Goal: Task Accomplishment & Management: Use online tool/utility

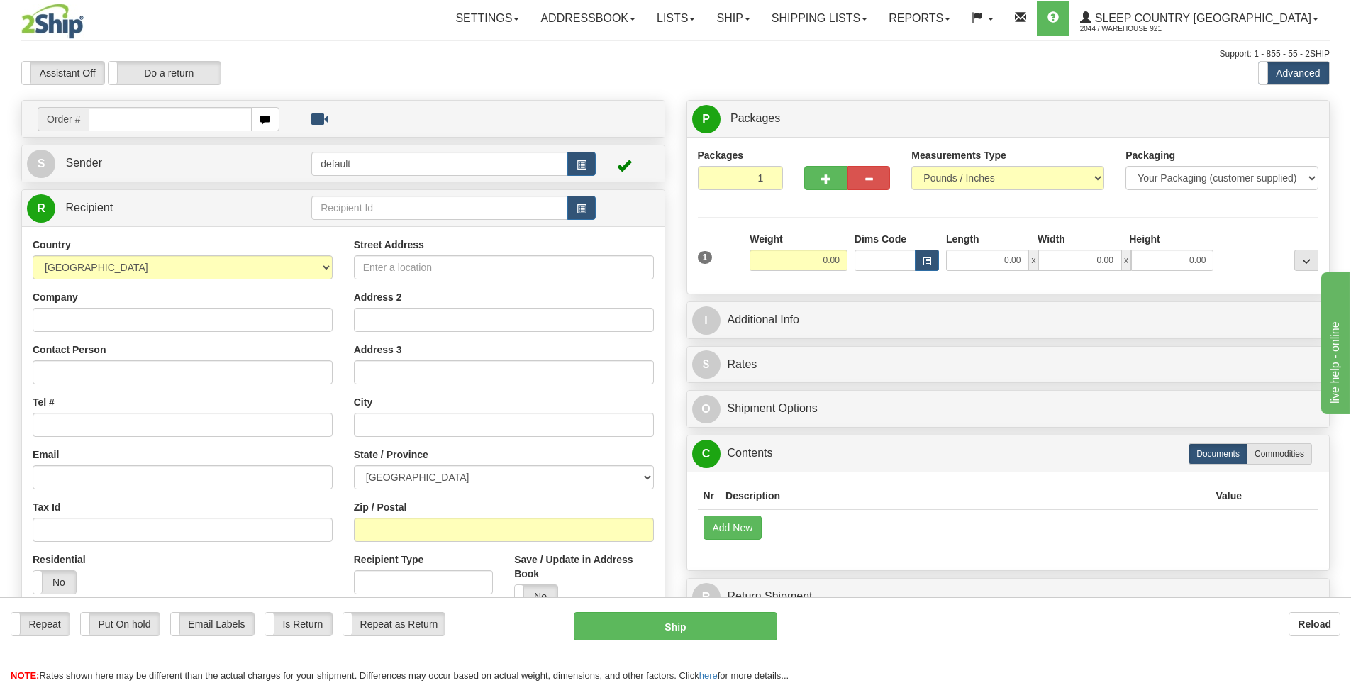
click at [206, 114] on input "text" at bounding box center [170, 119] width 163 height 24
type input "5900I038351"
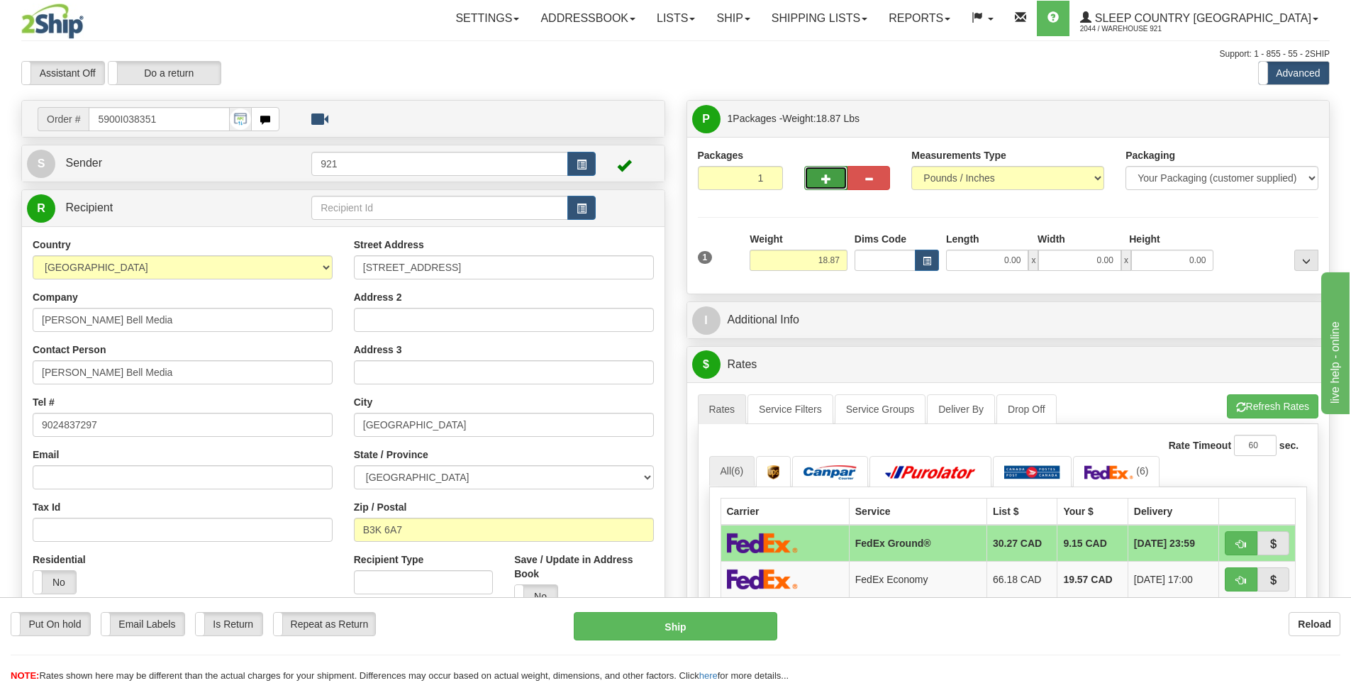
click at [826, 170] on button "button" at bounding box center [825, 178] width 43 height 24
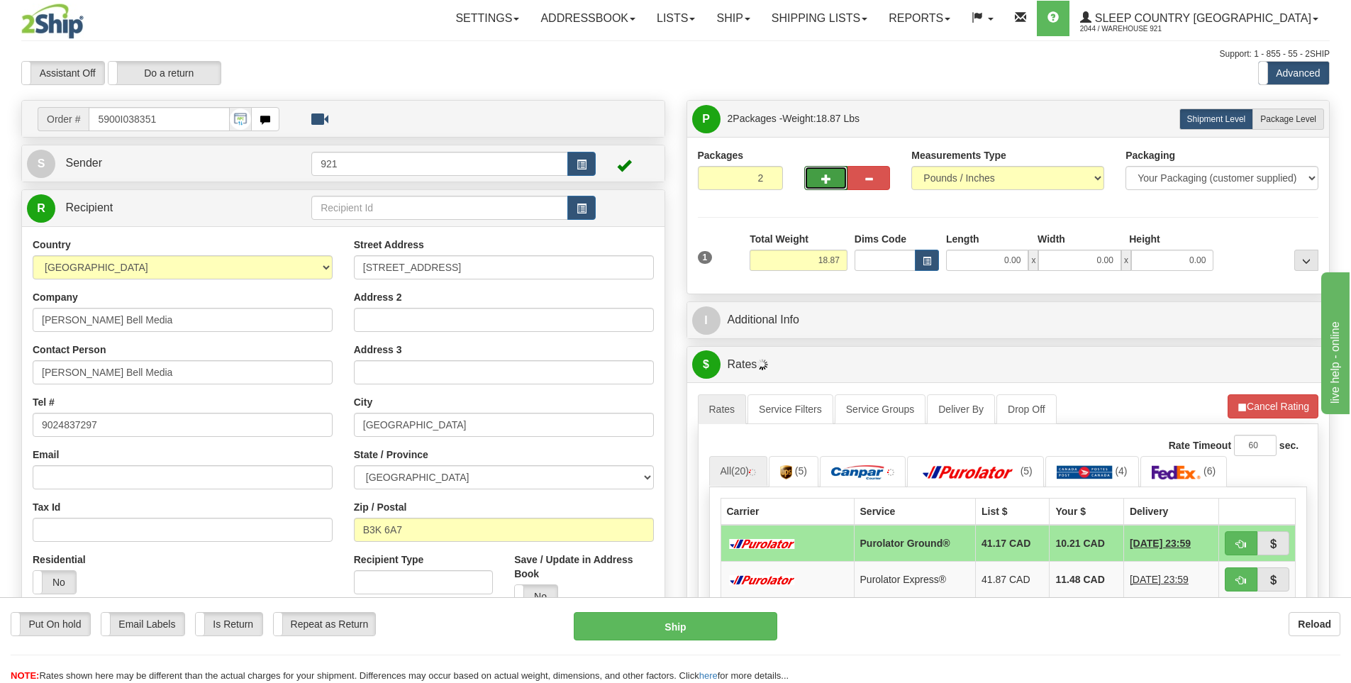
click at [817, 175] on button "button" at bounding box center [825, 178] width 43 height 24
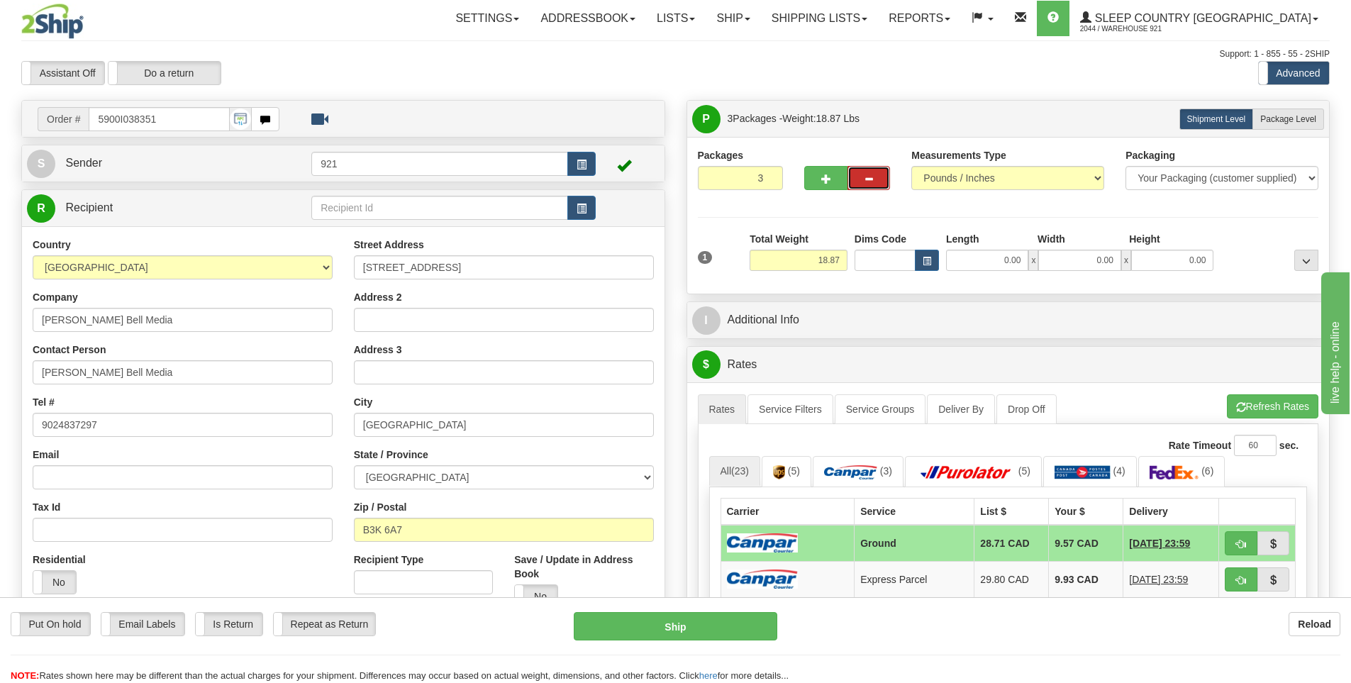
click at [877, 175] on button "button" at bounding box center [869, 178] width 43 height 24
type input "2"
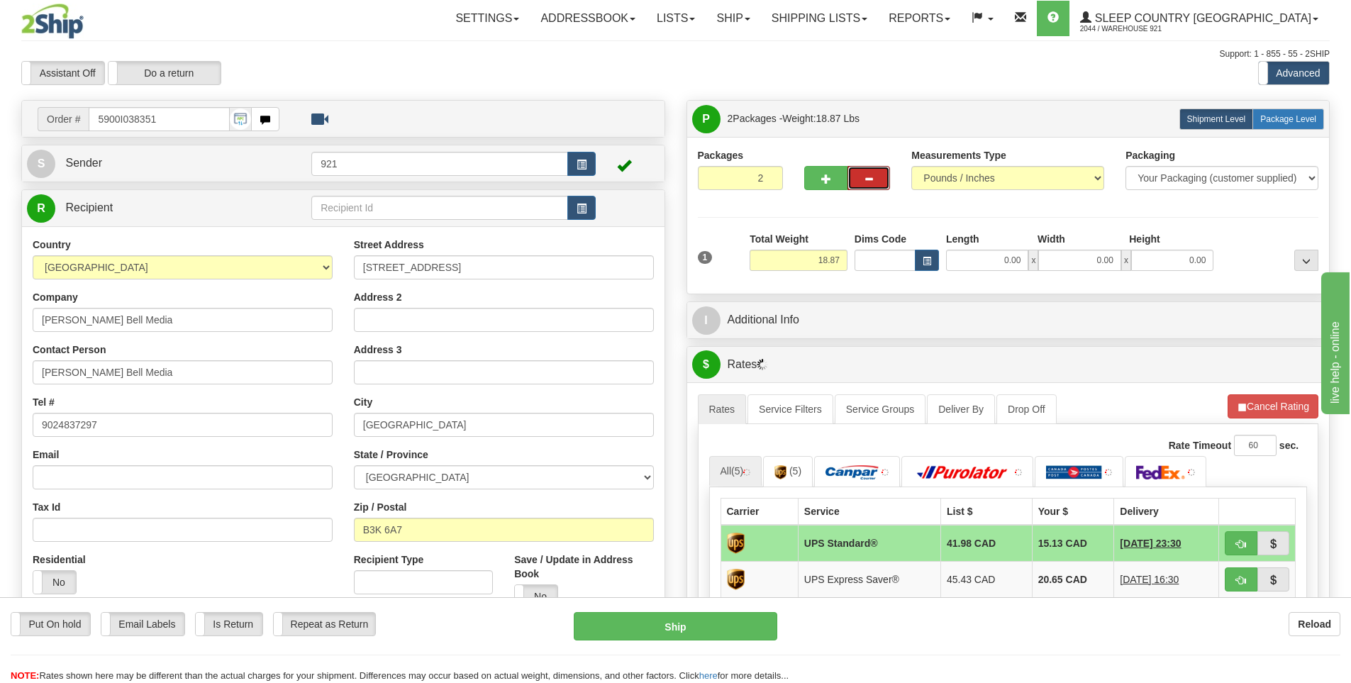
click at [1285, 120] on span "Package Level" at bounding box center [1289, 119] width 56 height 10
radio input "true"
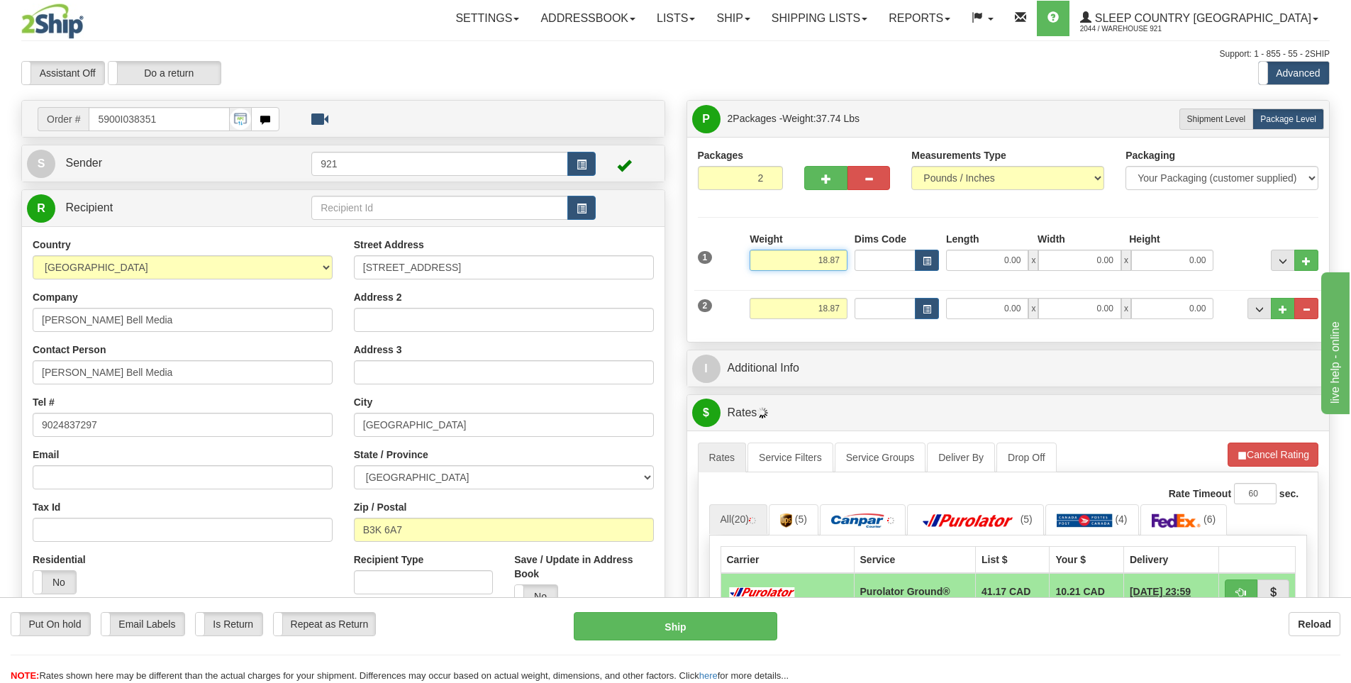
drag, startPoint x: 817, startPoint y: 267, endPoint x: 990, endPoint y: 266, distance: 173.1
click at [990, 266] on div "1 Weight 18.87 Dims Code x x" at bounding box center [1008, 257] width 629 height 50
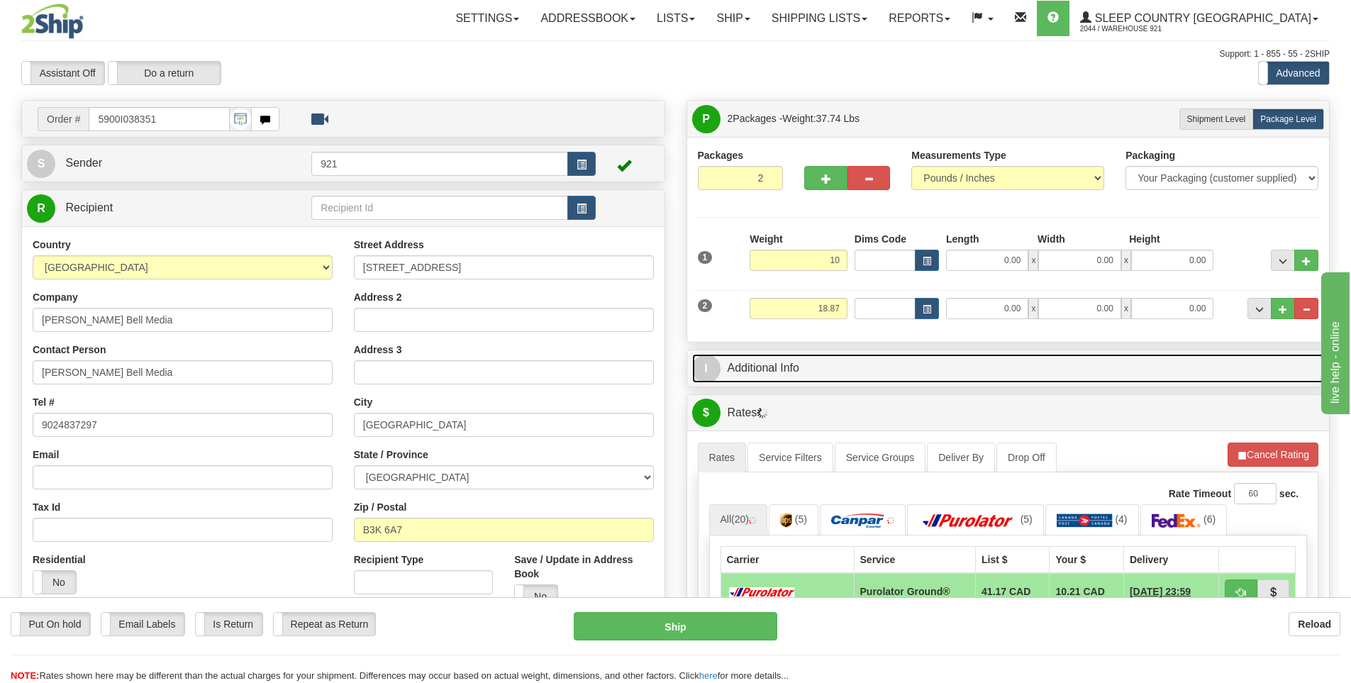
type input "10.00"
click at [1080, 354] on link "I Additional Info" at bounding box center [1008, 368] width 633 height 29
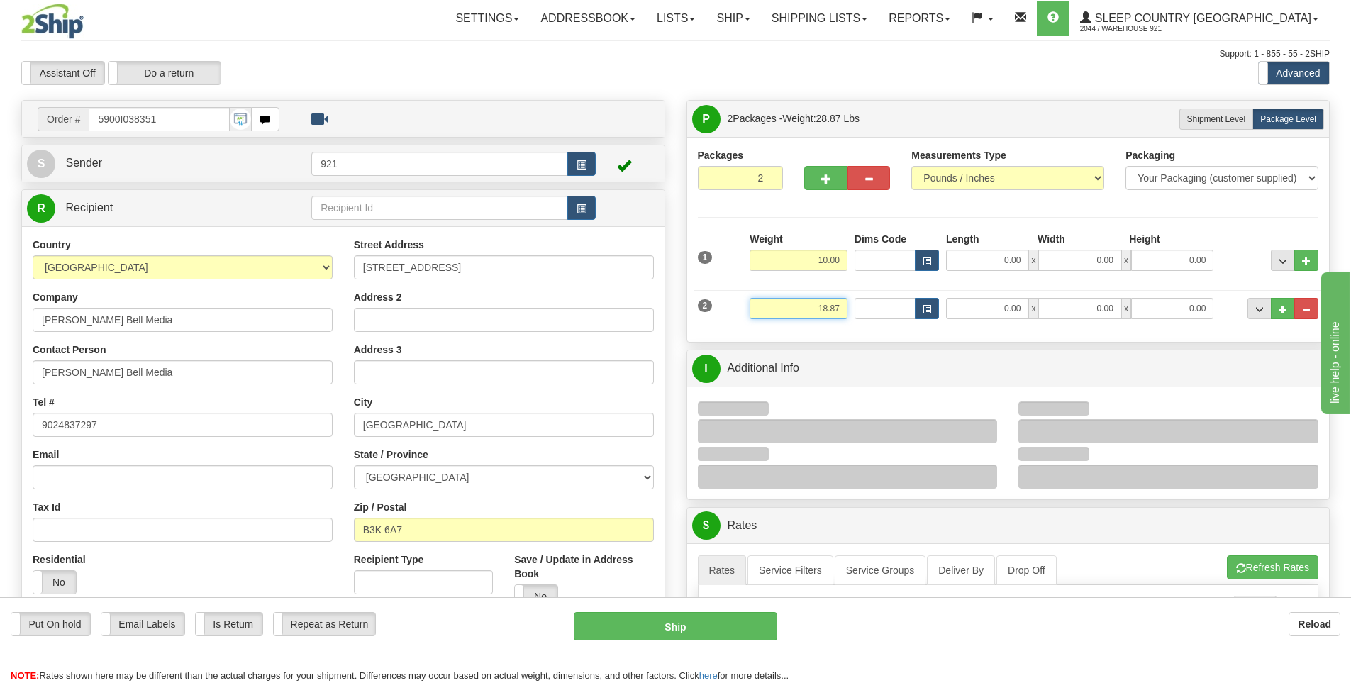
drag, startPoint x: 838, startPoint y: 311, endPoint x: 979, endPoint y: 316, distance: 140.5
click at [979, 316] on div "2 Weight 18.87 Dims Code Length Width Height" at bounding box center [1008, 307] width 629 height 48
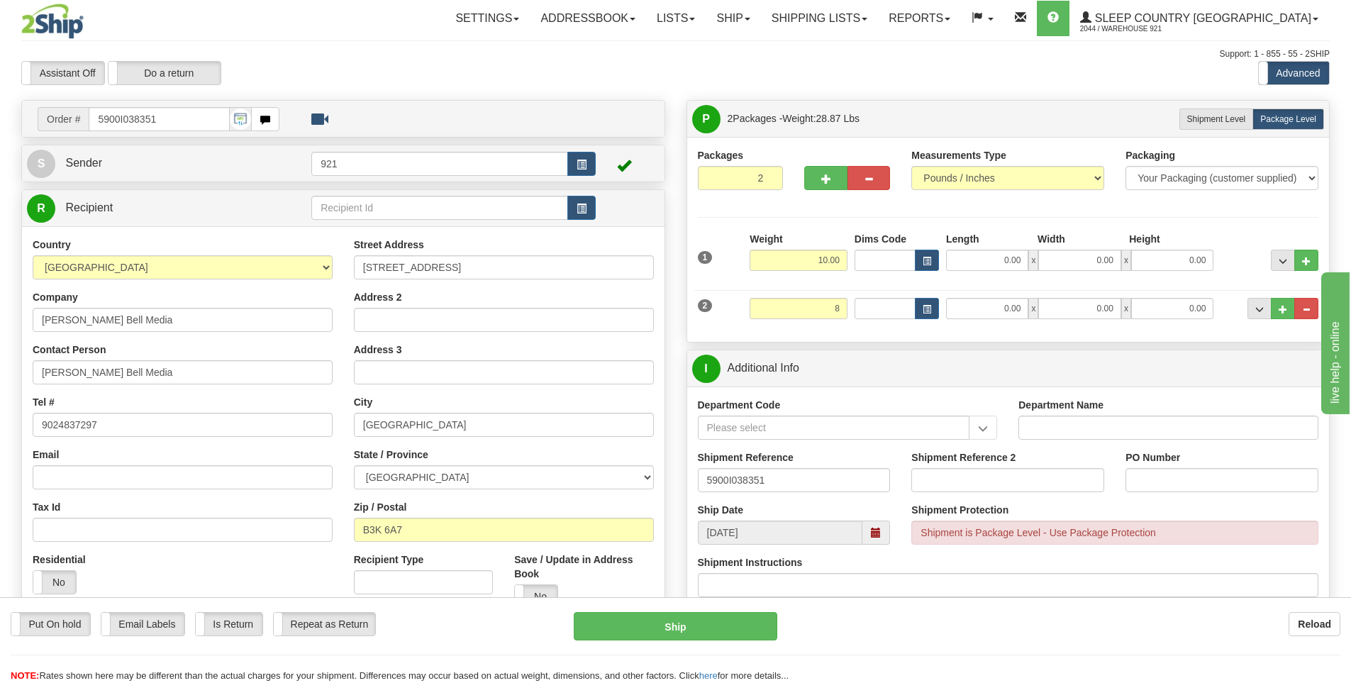
type input "8.00"
click at [1005, 214] on div "Packages 2 2 Measurements Type" at bounding box center [1008, 239] width 621 height 183
click at [1001, 255] on input "0.00" at bounding box center [987, 260] width 82 height 21
type input "15.00"
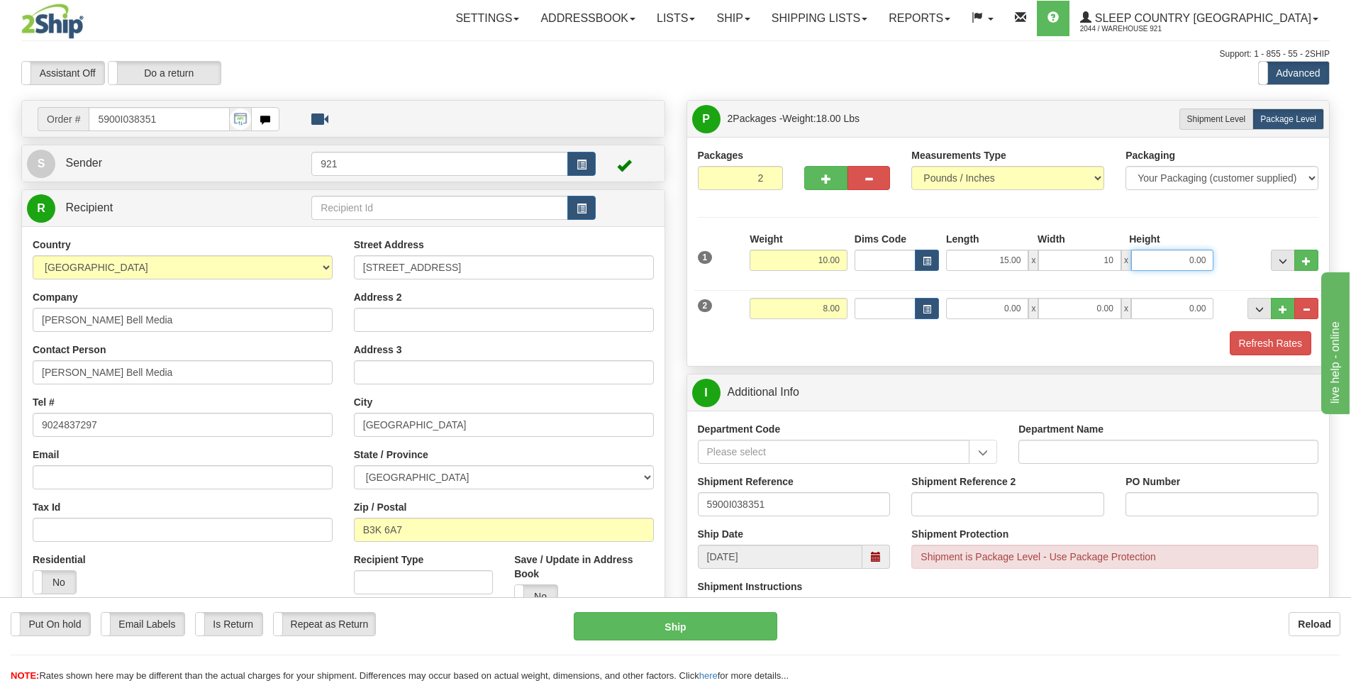
type input "10.00"
type input "5.00"
click at [992, 320] on div "2 Weight 8.00 Dims Code Length Width Height" at bounding box center [1008, 307] width 629 height 48
click at [1012, 312] on input "0.00" at bounding box center [987, 308] width 82 height 21
type input "10.00"
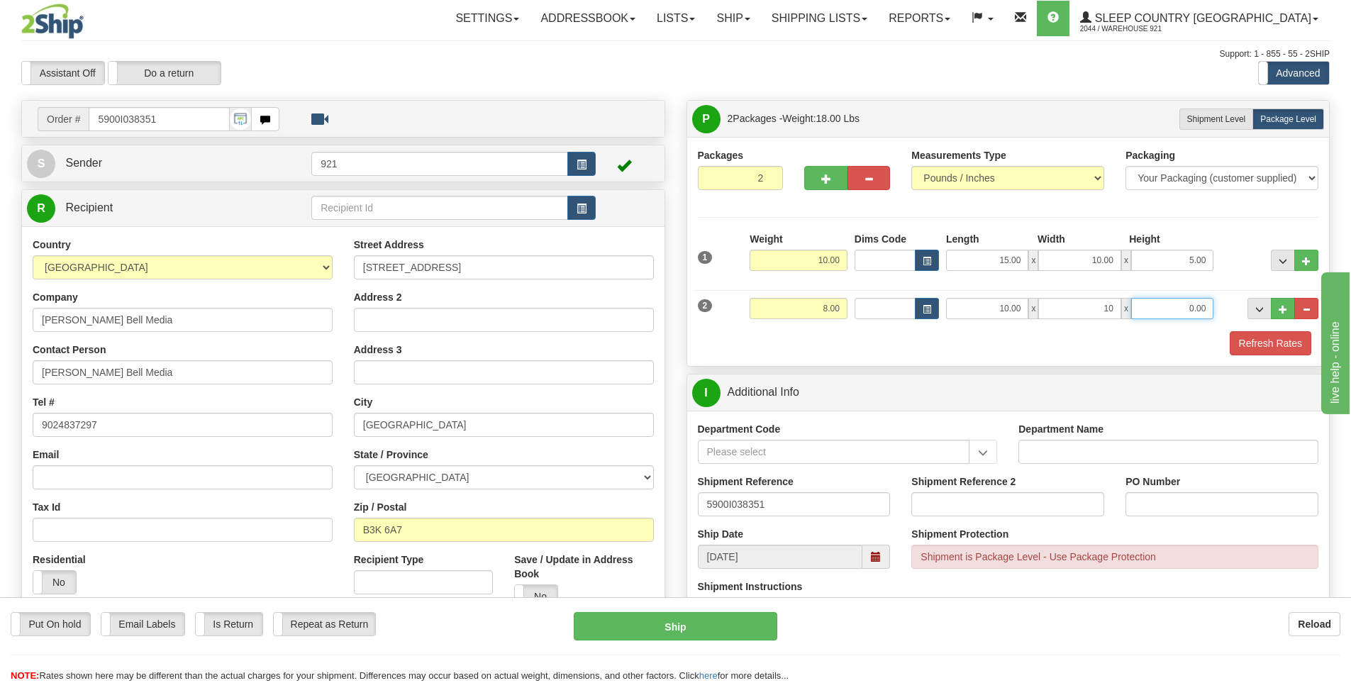
type input "10.00"
type input "6.00"
click at [1275, 349] on button "Refresh Rates" at bounding box center [1271, 343] width 82 height 24
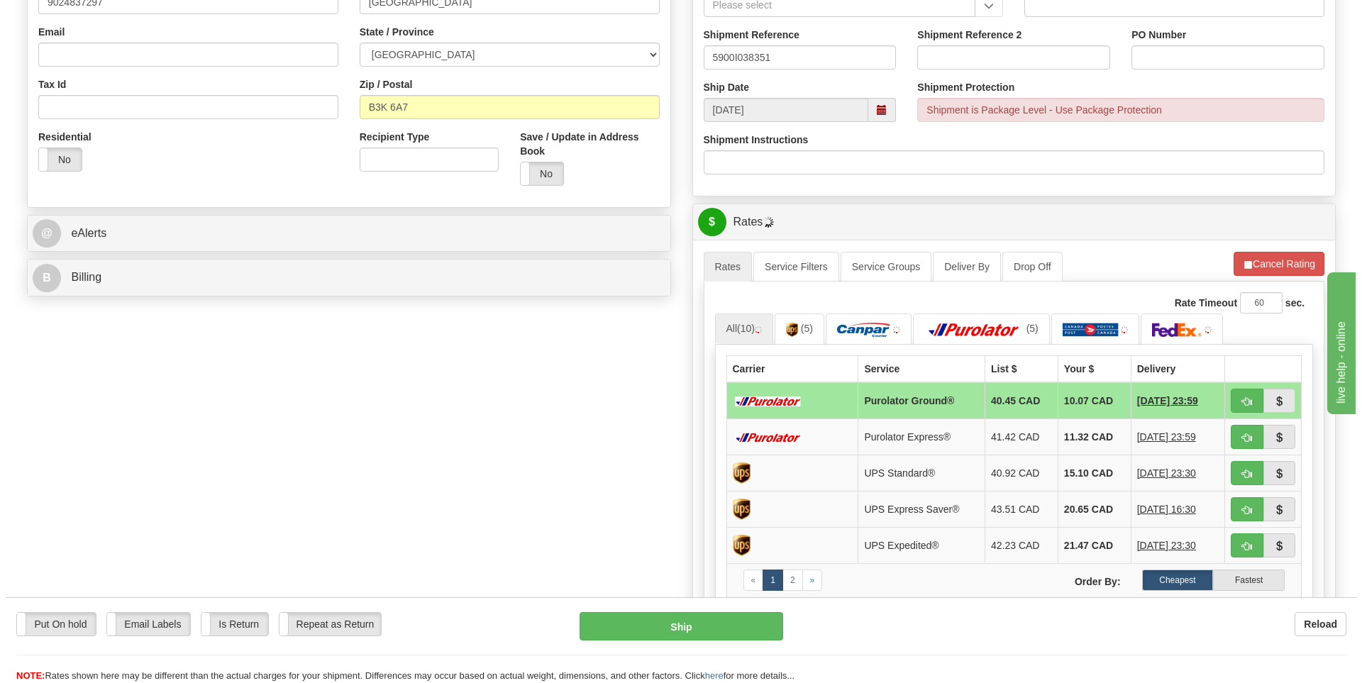
scroll to position [426, 0]
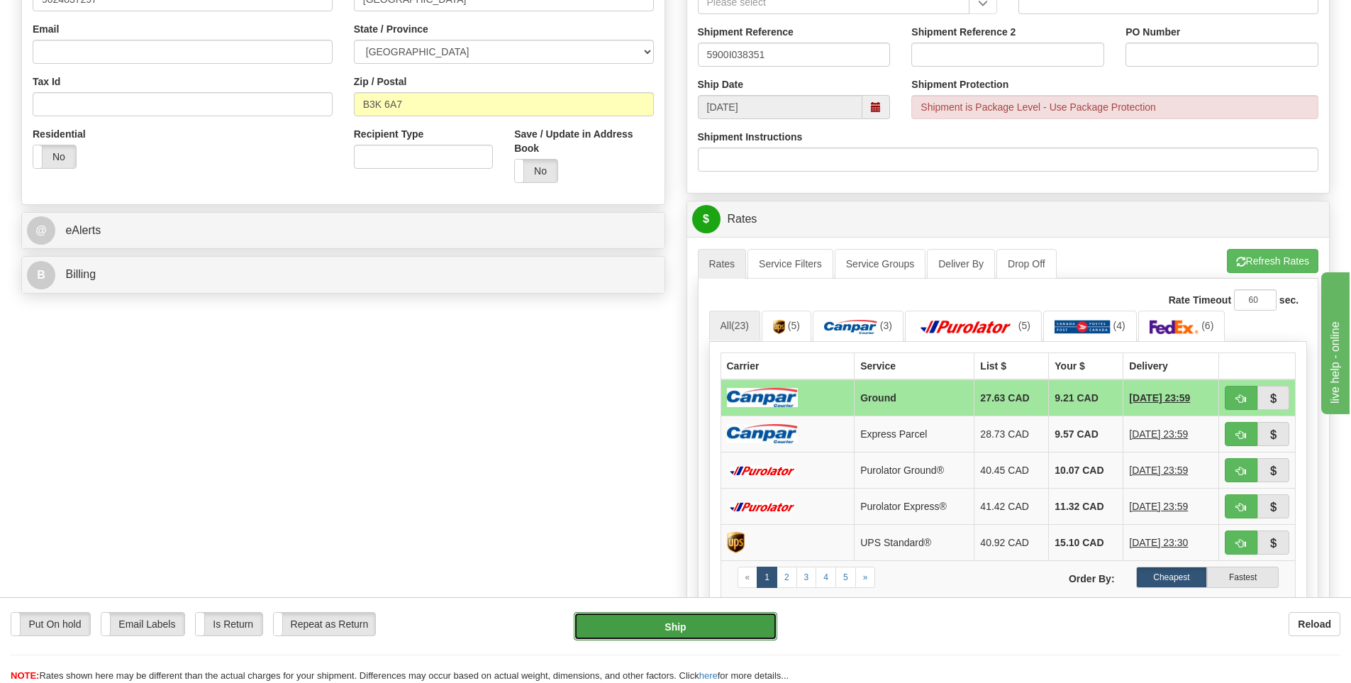
click at [738, 617] on button "Ship" at bounding box center [676, 626] width 204 height 28
type input "1"
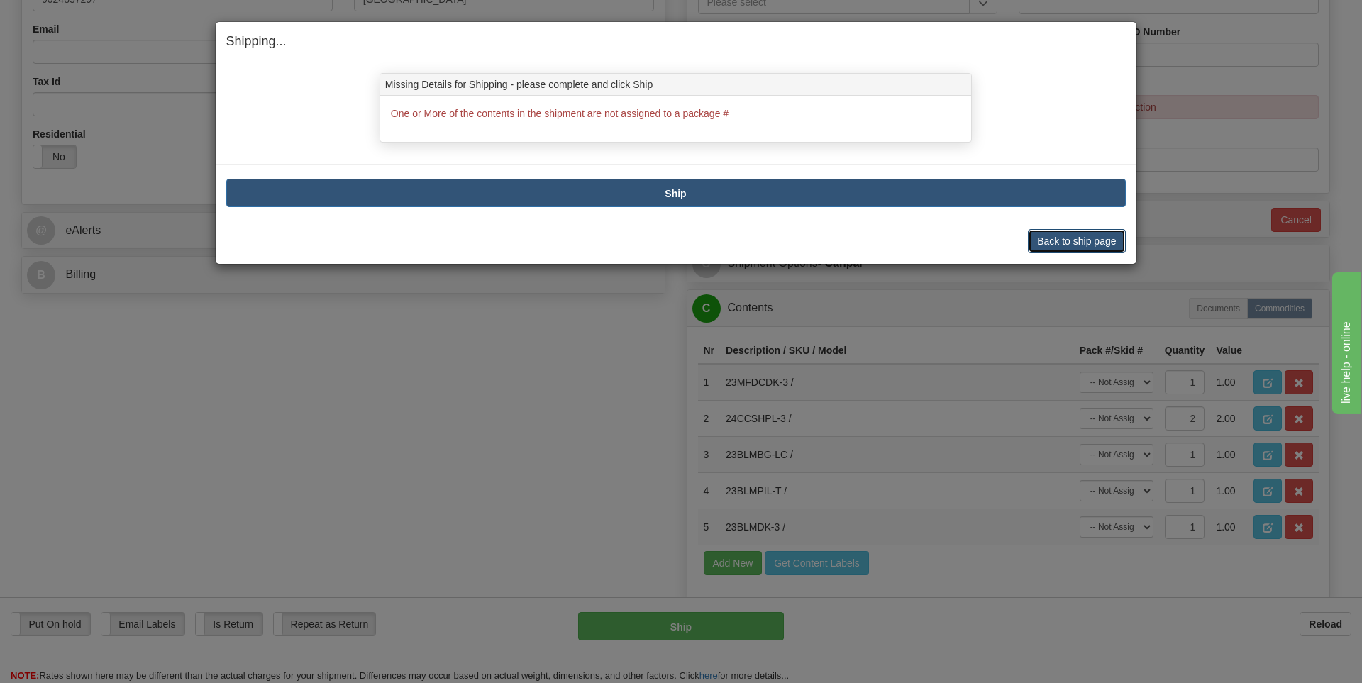
click at [1035, 235] on button "Back to ship page" at bounding box center [1076, 241] width 97 height 24
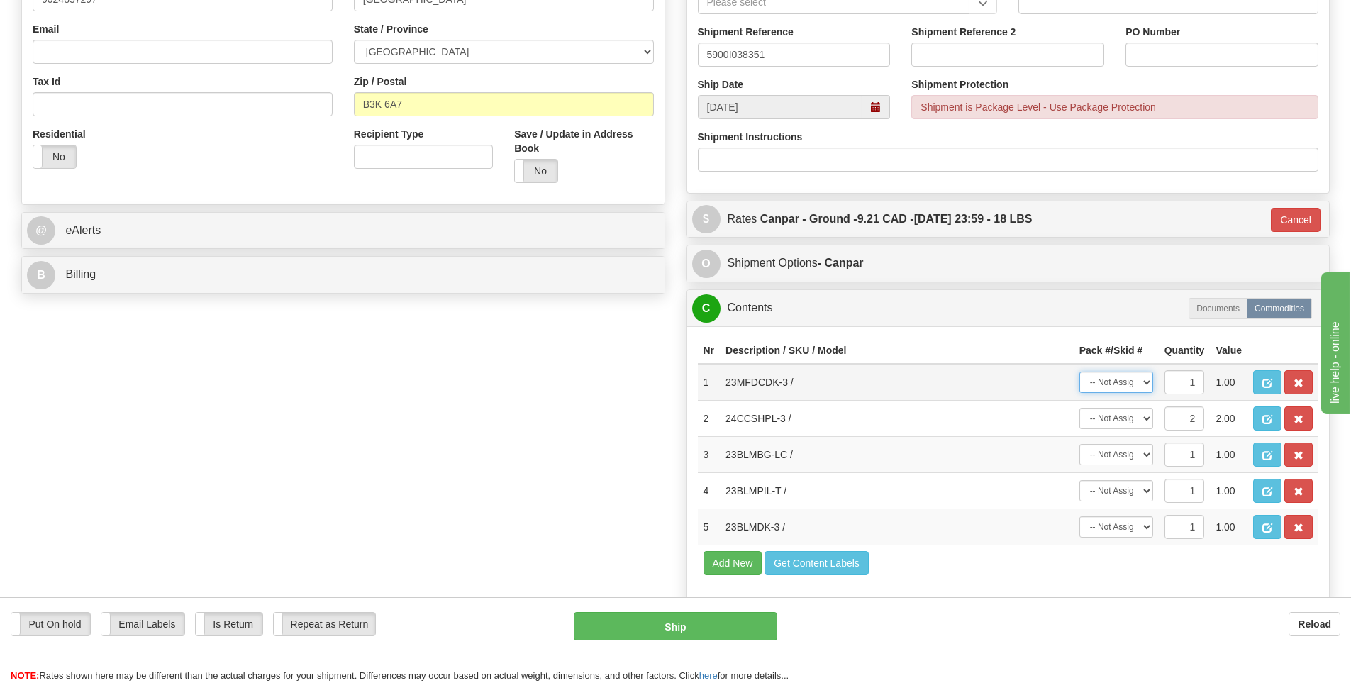
click at [1144, 388] on select "-- Not Assigned -- Package 1 Package 2" at bounding box center [1117, 382] width 74 height 21
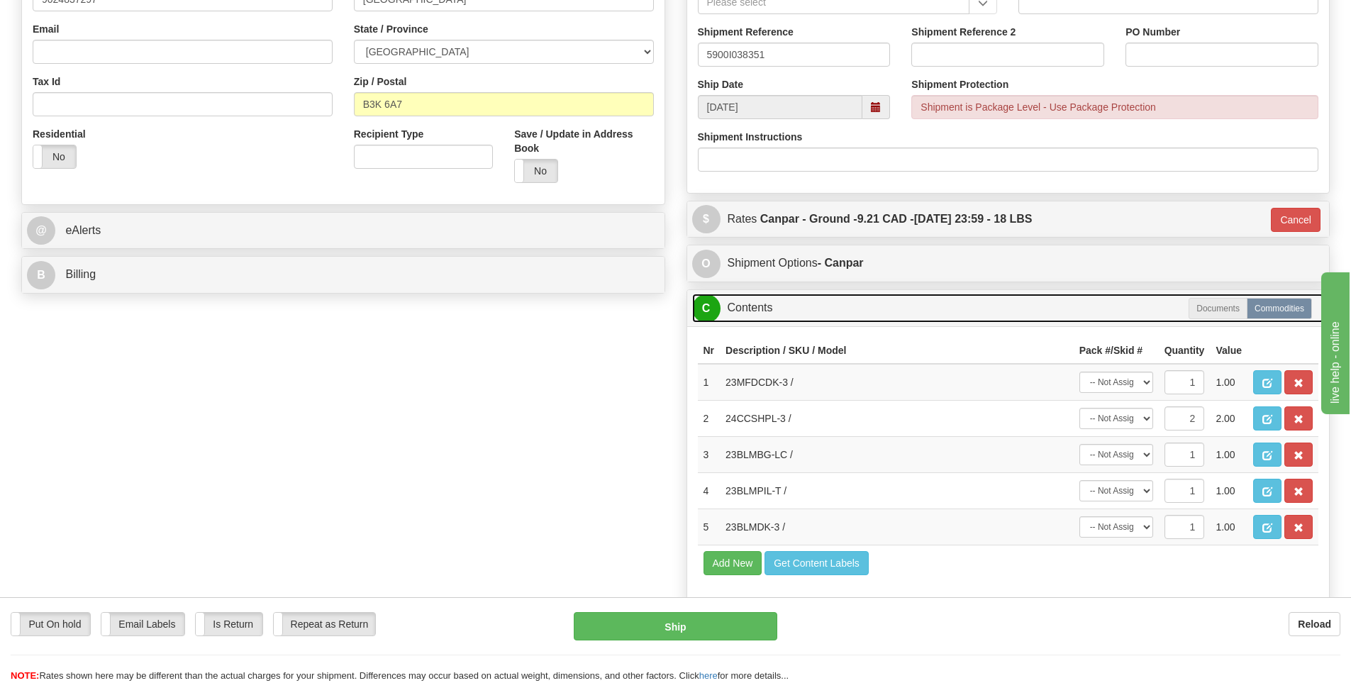
click at [975, 304] on link "C Contents" at bounding box center [1008, 308] width 633 height 29
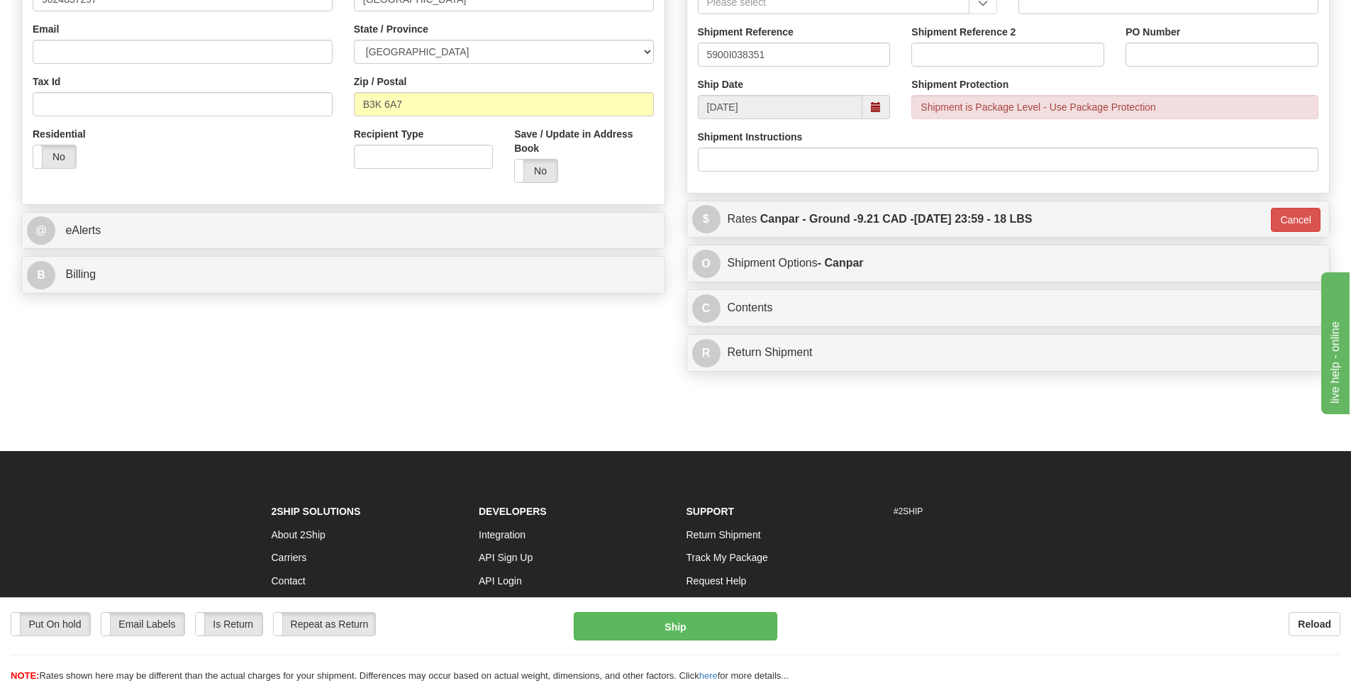
click at [930, 333] on div "P Packages 2 Packages - Weight: 18.00 Lbs Shipment Level Shipm. Package Level P…" at bounding box center [1008, 26] width 665 height 704
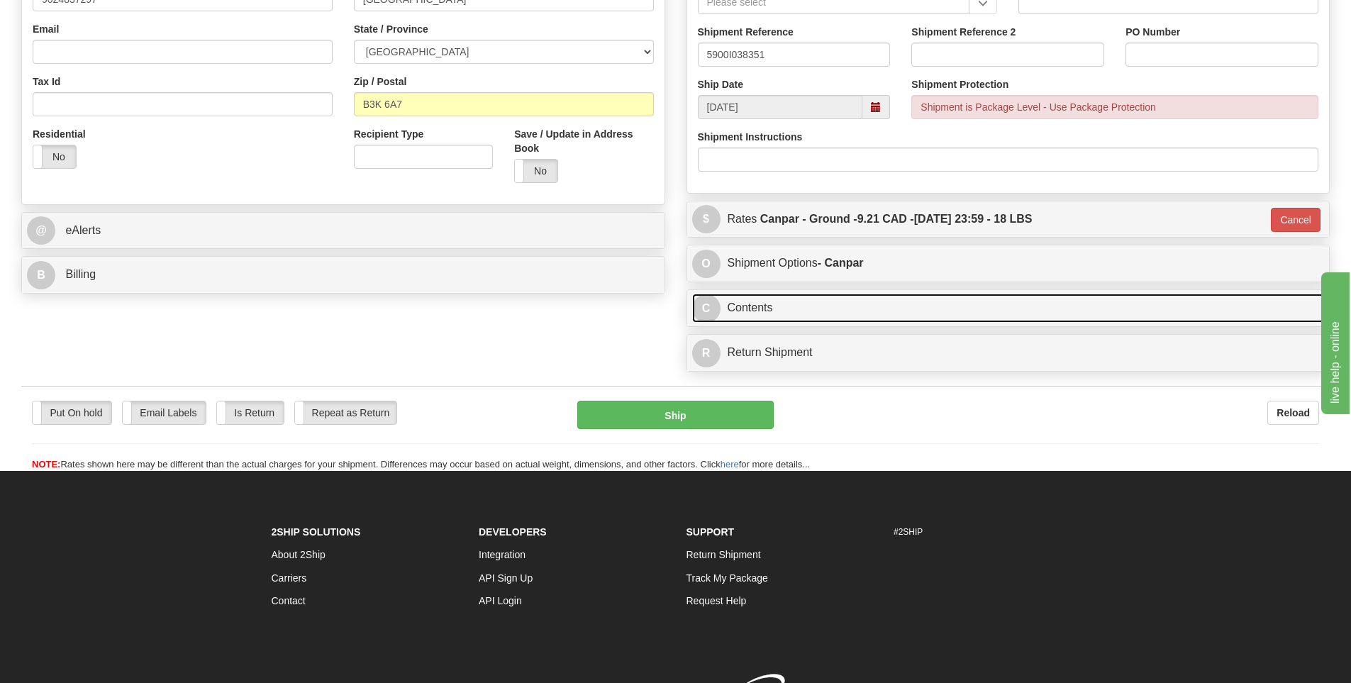
click at [924, 308] on link "C Contents" at bounding box center [1008, 308] width 633 height 29
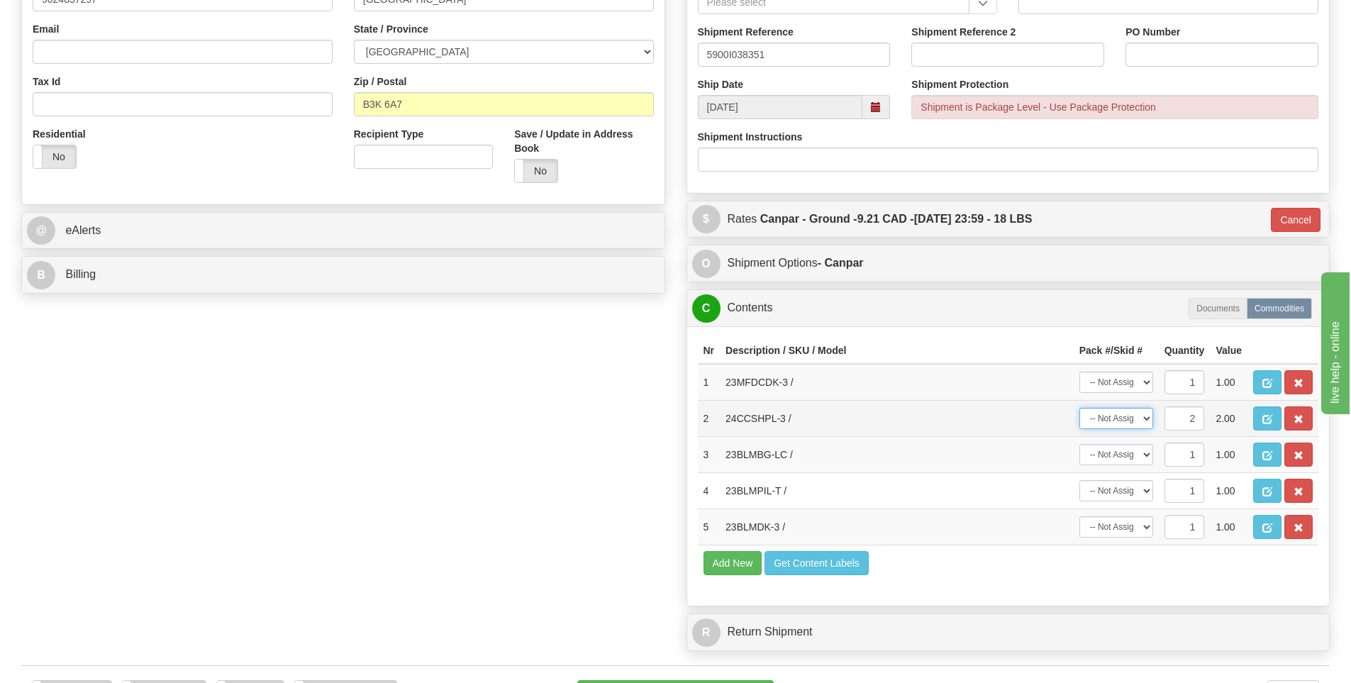
click at [1129, 423] on select "-- Not Assigned -- Package 1 Package 2 Split" at bounding box center [1117, 418] width 74 height 21
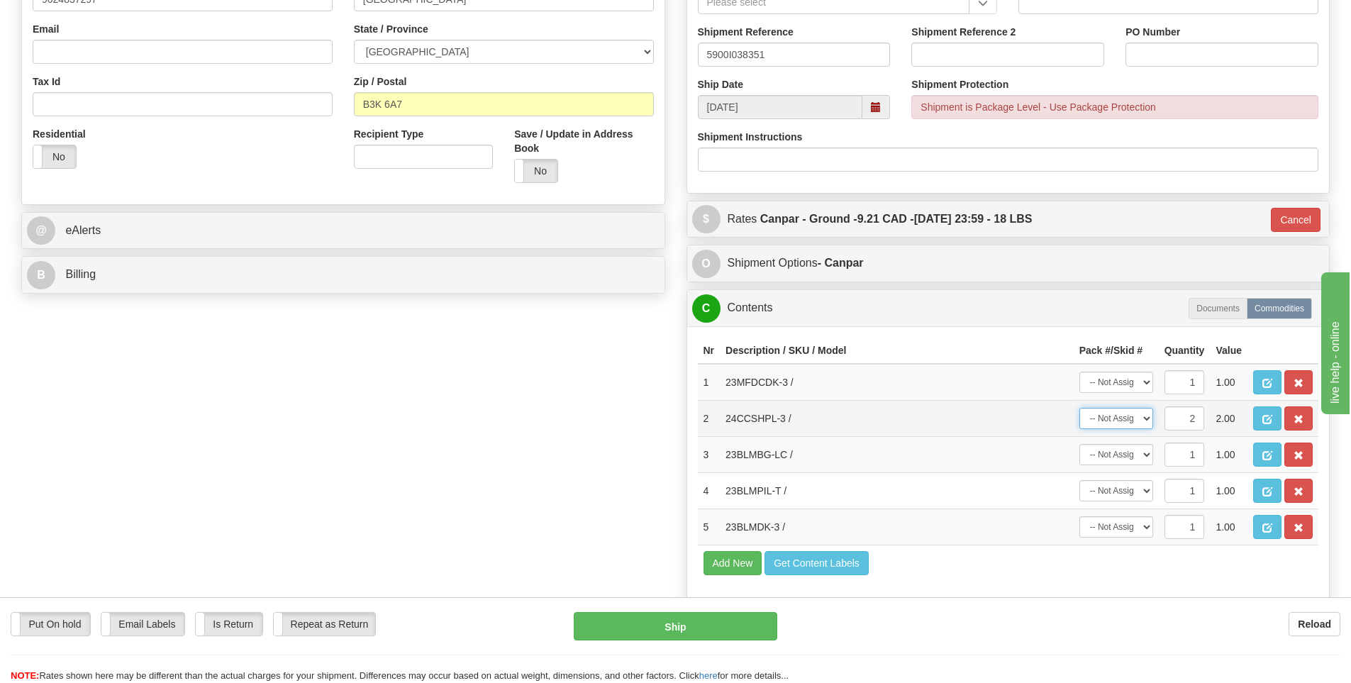
select select "0"
click at [1080, 408] on select "-- Not Assigned -- Package 1 Package 2 Split" at bounding box center [1117, 418] width 74 height 21
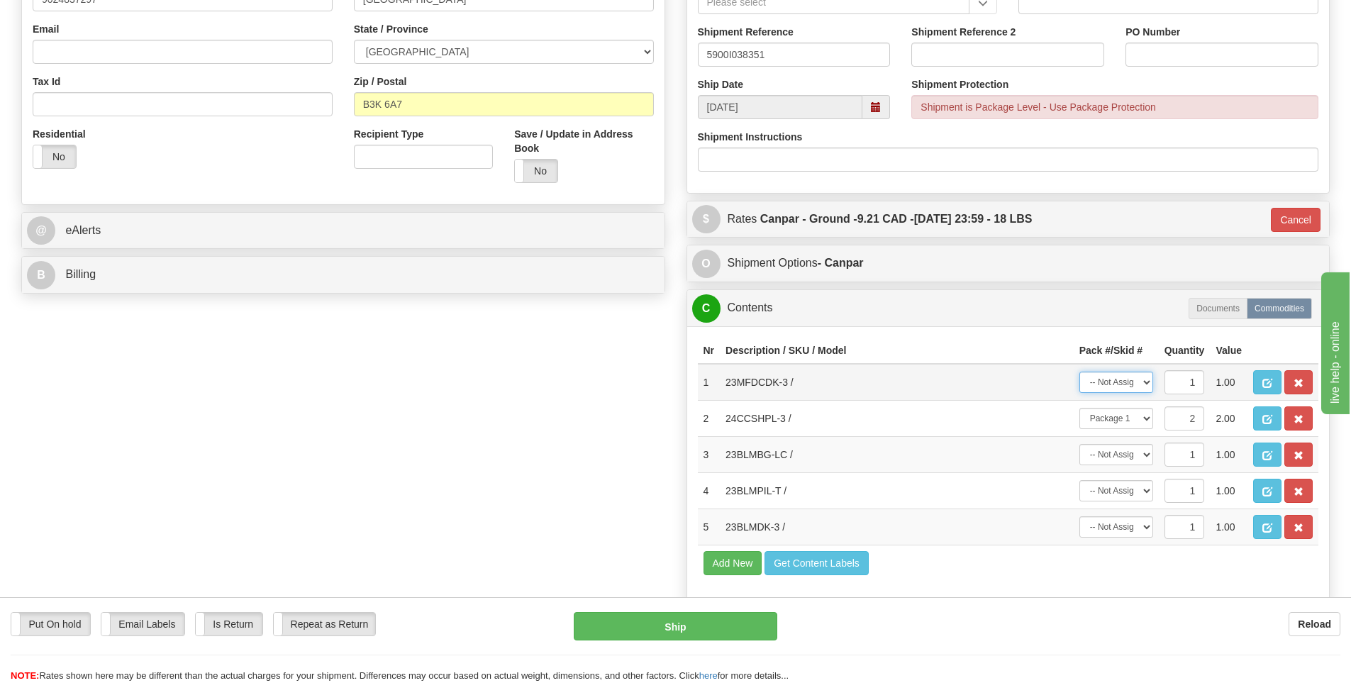
click at [1123, 385] on select "-- Not Assigned -- Package 1 Package 2" at bounding box center [1117, 382] width 74 height 21
select select "1"
click at [1080, 372] on select "-- Not Assigned -- Package 1 Package 2" at bounding box center [1117, 382] width 74 height 21
click at [1119, 448] on select "-- Not Assigned -- Package 1 Package 2" at bounding box center [1117, 454] width 74 height 21
select select "1"
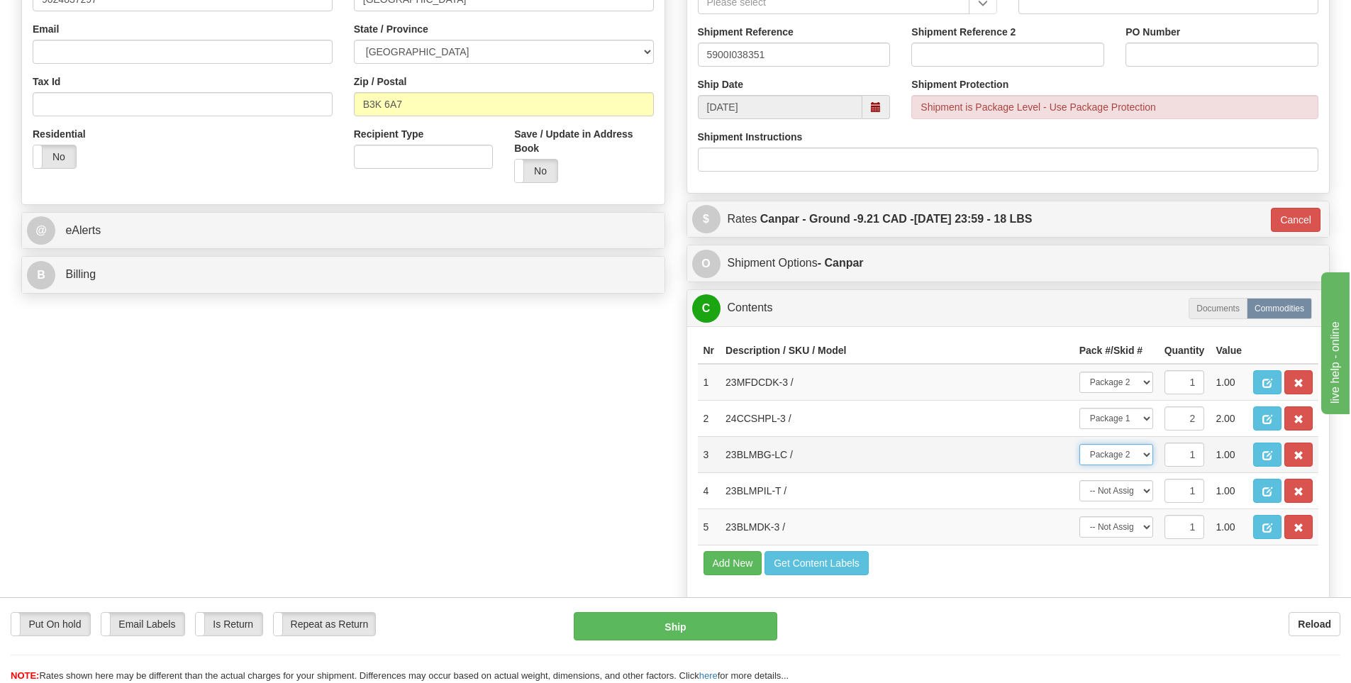
click at [1080, 444] on select "-- Not Assigned -- Package 1 Package 2" at bounding box center [1117, 454] width 74 height 21
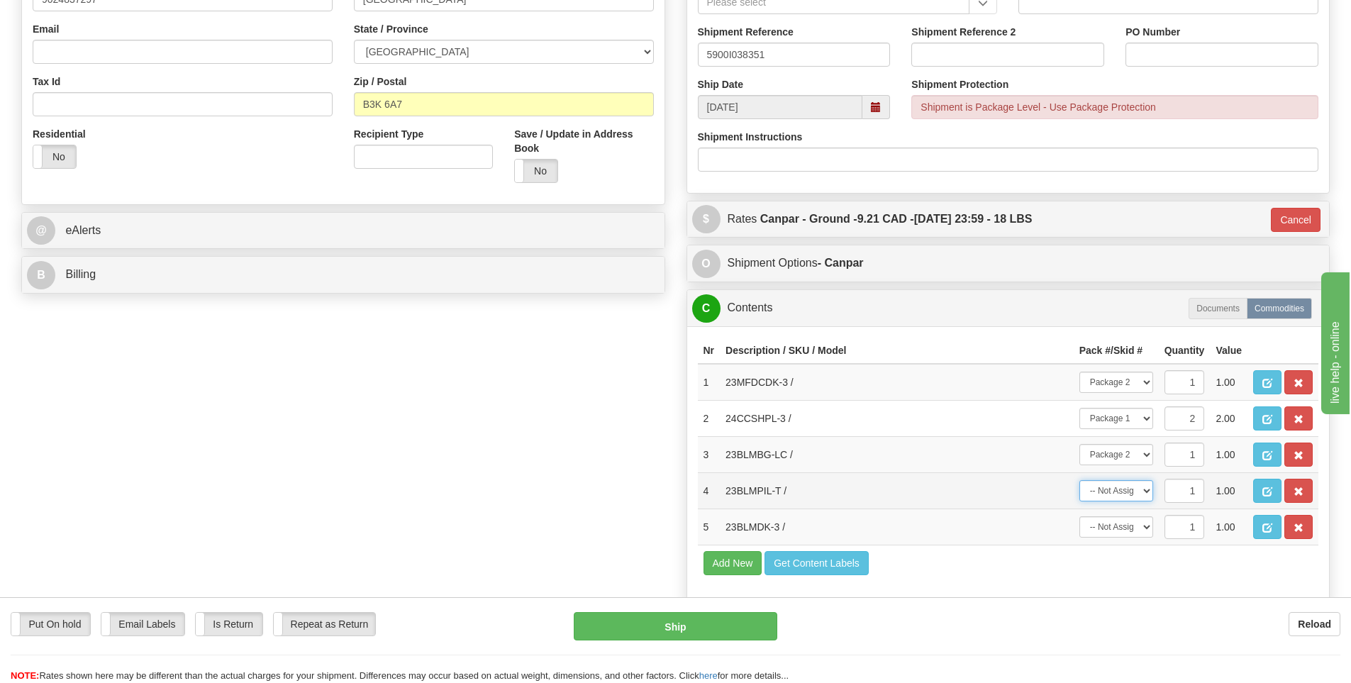
click at [1114, 492] on select "-- Not Assigned -- Package 1 Package 2" at bounding box center [1117, 490] width 74 height 21
select select "1"
click at [1080, 480] on select "-- Not Assigned -- Package 1 Package 2" at bounding box center [1117, 490] width 74 height 21
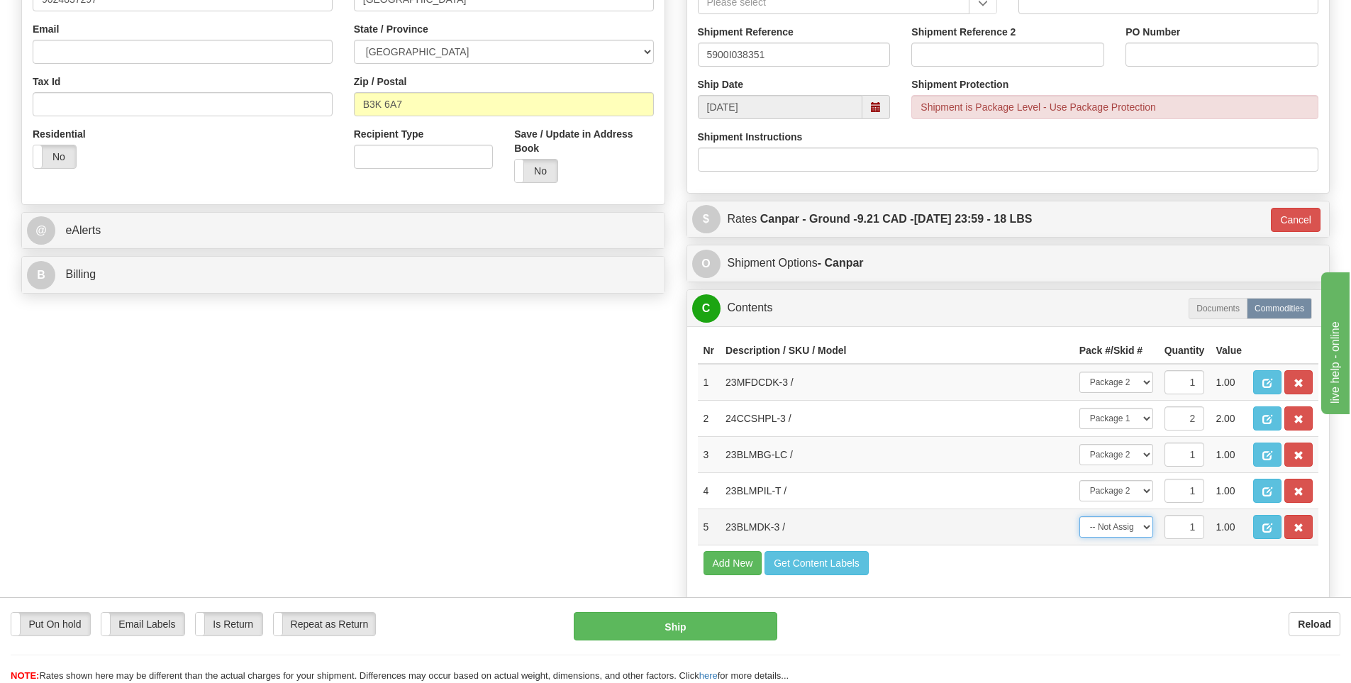
click at [1112, 528] on select "-- Not Assigned -- Package 1 Package 2" at bounding box center [1117, 526] width 74 height 21
select select "1"
click at [1080, 516] on select "-- Not Assigned -- Package 1 Package 2" at bounding box center [1117, 526] width 74 height 21
click at [731, 626] on button "Ship" at bounding box center [676, 626] width 204 height 28
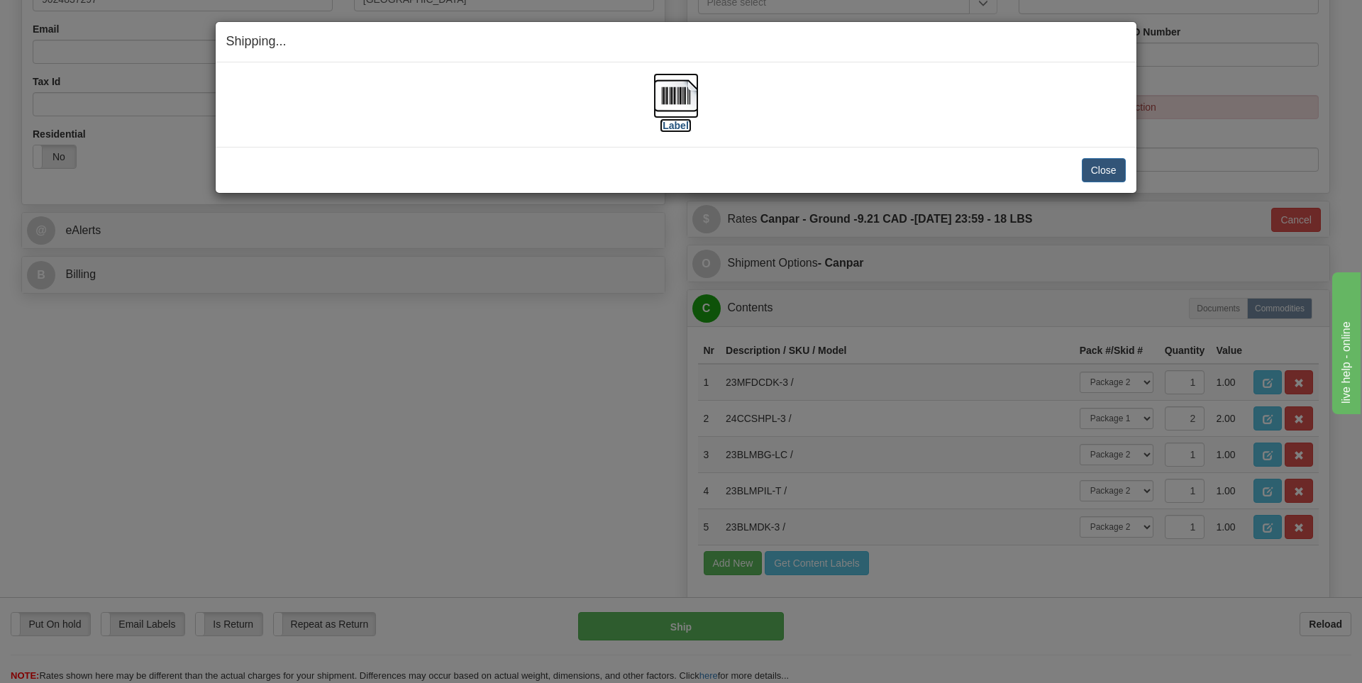
click at [682, 125] on label "[Label]" at bounding box center [676, 125] width 33 height 14
click at [1100, 172] on button "Close" at bounding box center [1104, 170] width 44 height 24
